Goal: Use online tool/utility

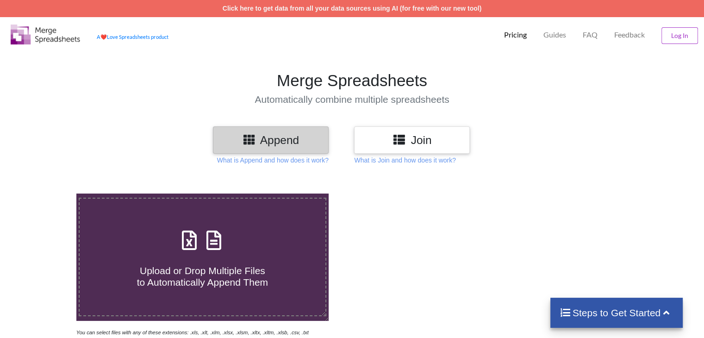
click at [236, 228] on div "Upload or Drop Multiple Files to Automatically Append Them" at bounding box center [202, 257] width 245 height 62
click at [48, 193] on input "Upload or Drop Multiple Files to Automatically Append Them" at bounding box center [48, 193] width 0 height 0
type input "C:\fakepath\apollo-contacts-export (16).csv"
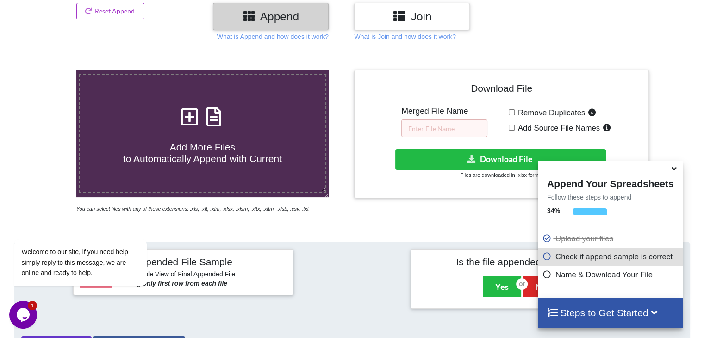
scroll to position [123, 0]
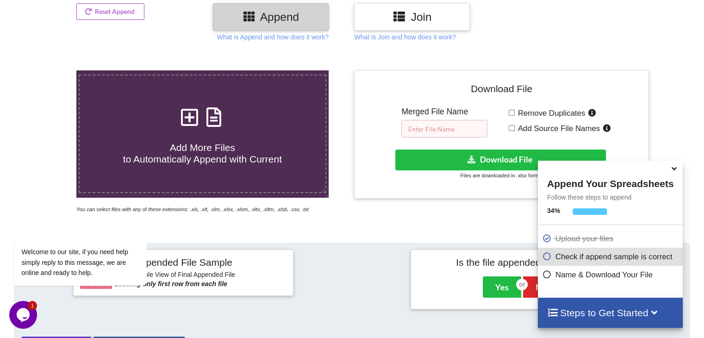
click at [443, 134] on input "text" at bounding box center [444, 129] width 86 height 18
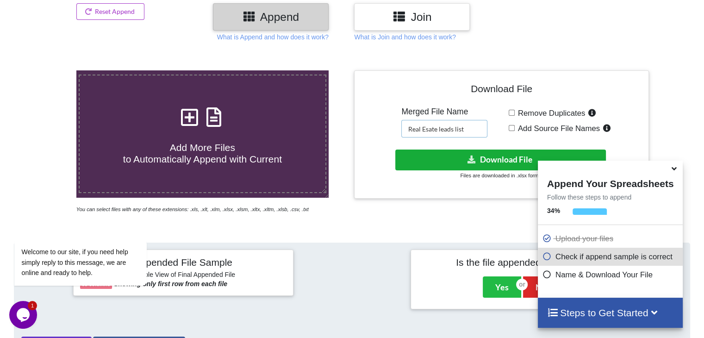
type input "Real Esate leads list"
click at [487, 151] on button "Download File" at bounding box center [500, 159] width 211 height 21
